Goal: Task Accomplishment & Management: Use online tool/utility

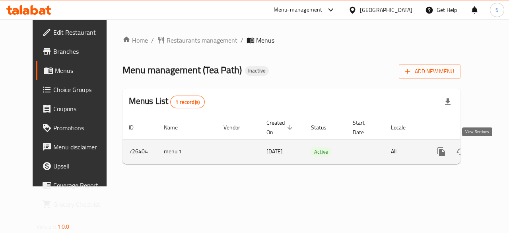
click at [494, 148] on icon "enhanced table" at bounding box center [499, 152] width 10 height 10
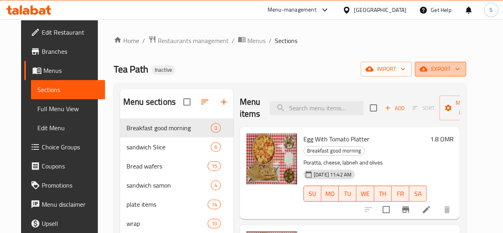
click at [460, 68] on span "export" at bounding box center [440, 69] width 39 height 10
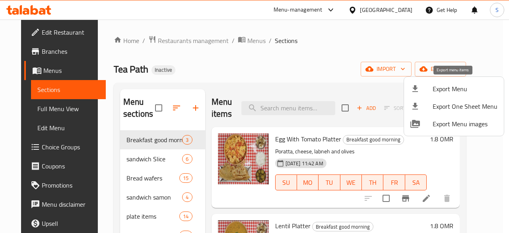
click at [464, 88] on span "Export Menu" at bounding box center [465, 89] width 65 height 10
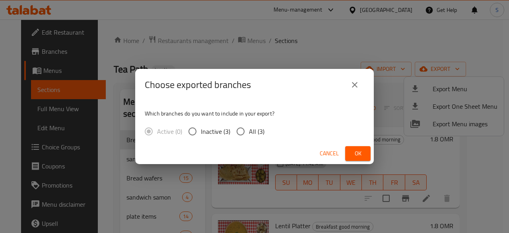
click at [349, 154] on button "Ok" at bounding box center [357, 153] width 25 height 15
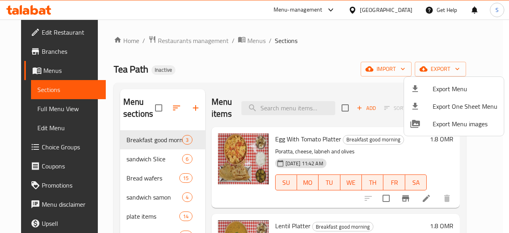
click at [326, 82] on div at bounding box center [254, 116] width 509 height 233
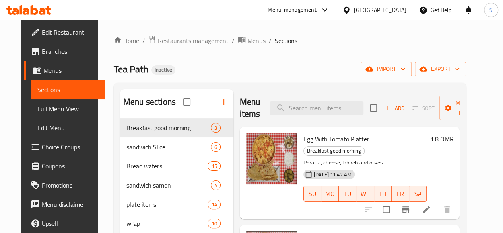
click at [22, 8] on icon at bounding box center [28, 10] width 45 height 10
